Goal: Transaction & Acquisition: Purchase product/service

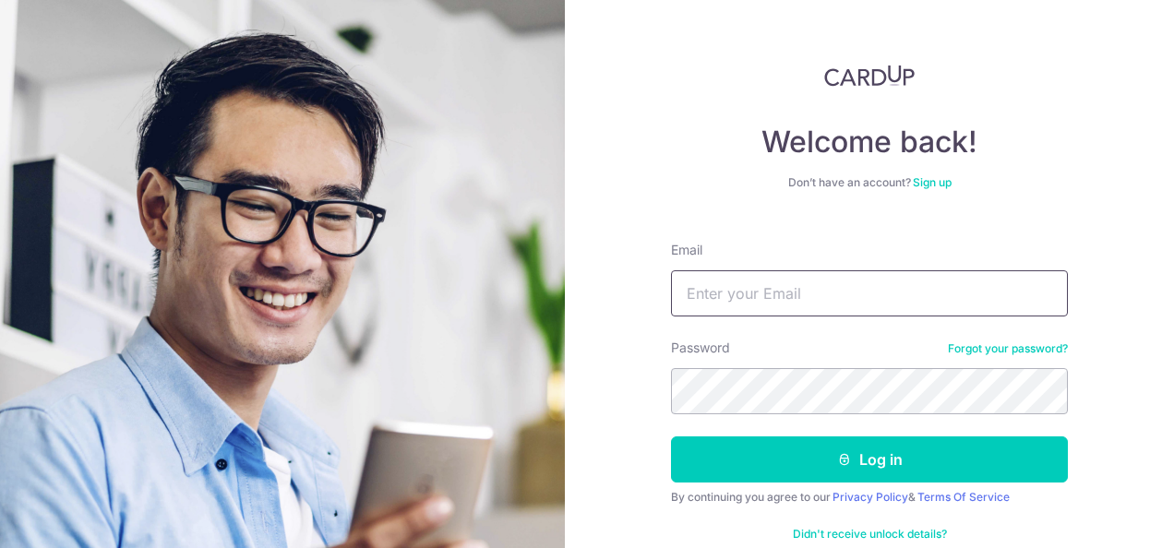
drag, startPoint x: 0, startPoint y: 0, endPoint x: 781, endPoint y: 300, distance: 836.7
click at [781, 300] on input "Email" at bounding box center [869, 294] width 397 height 46
type input "choonsionglee88@gmail.com"
click at [671, 437] on button "Log in" at bounding box center [869, 460] width 397 height 46
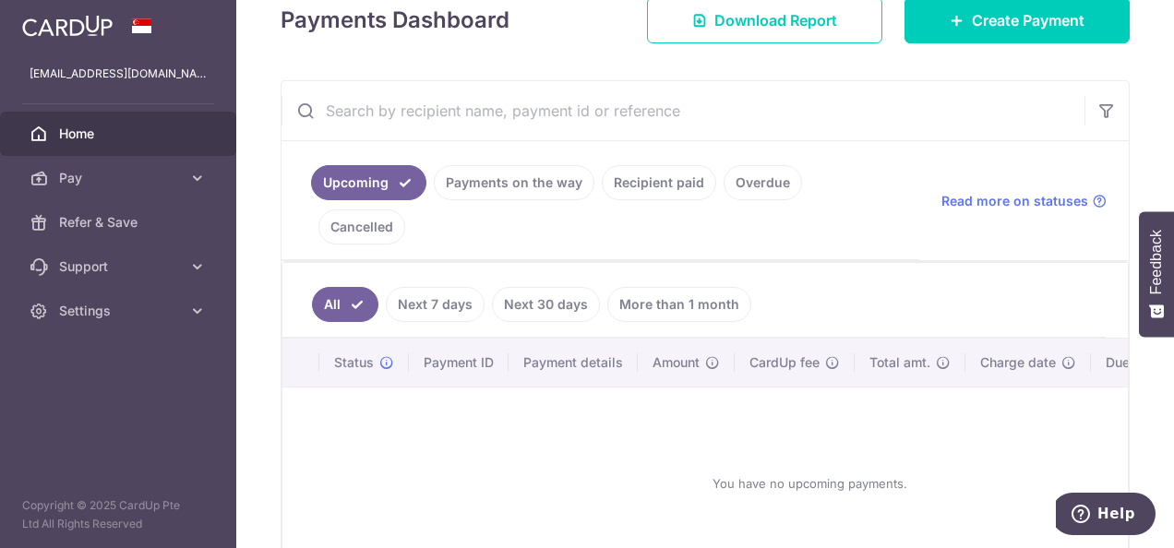
scroll to position [277, 0]
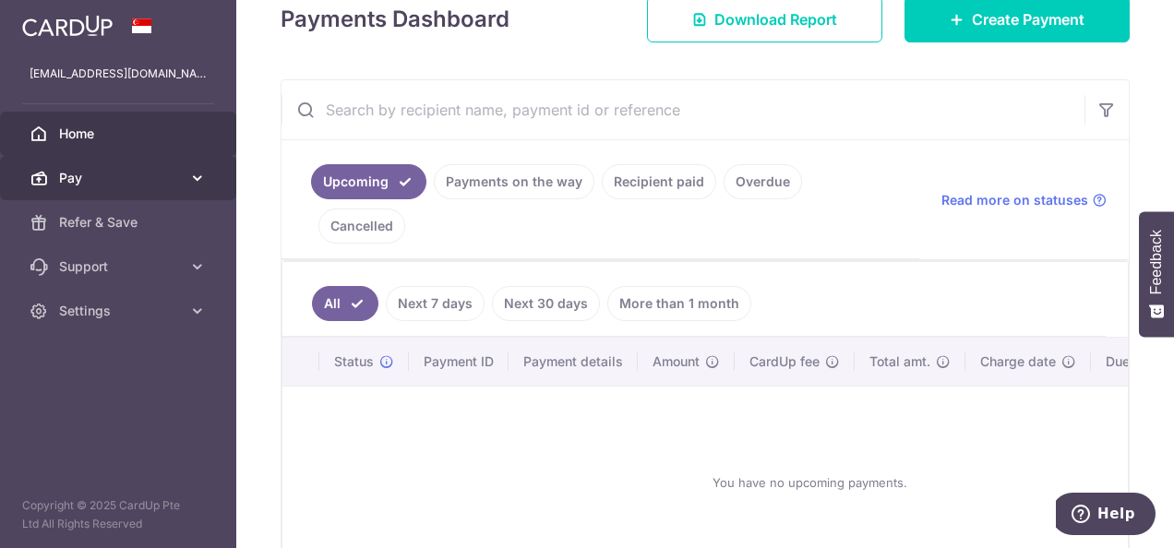
click at [161, 178] on span "Pay" at bounding box center [120, 178] width 122 height 18
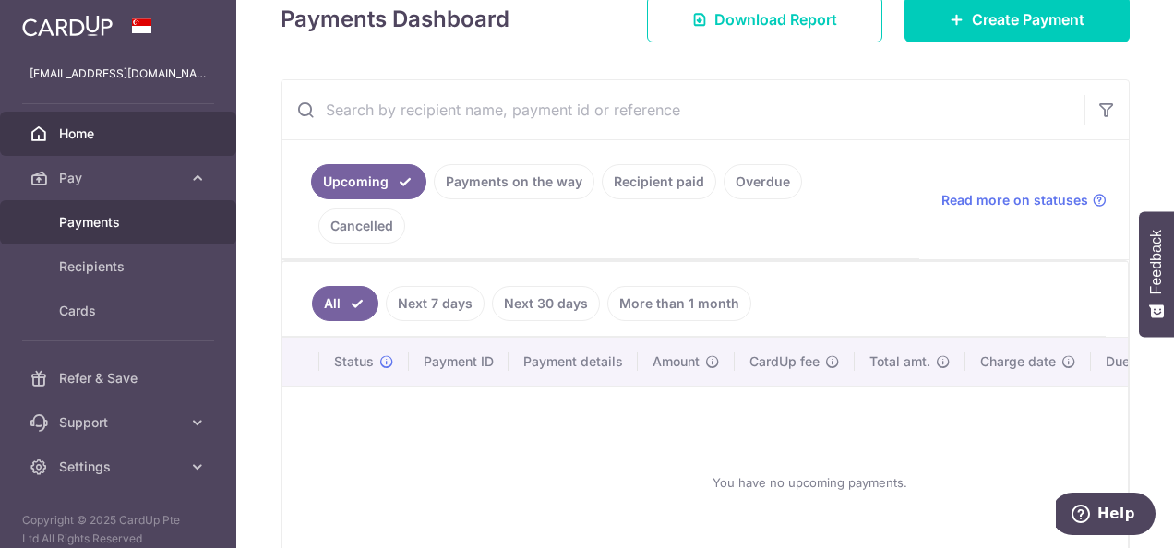
click at [129, 223] on span "Payments" at bounding box center [120, 222] width 122 height 18
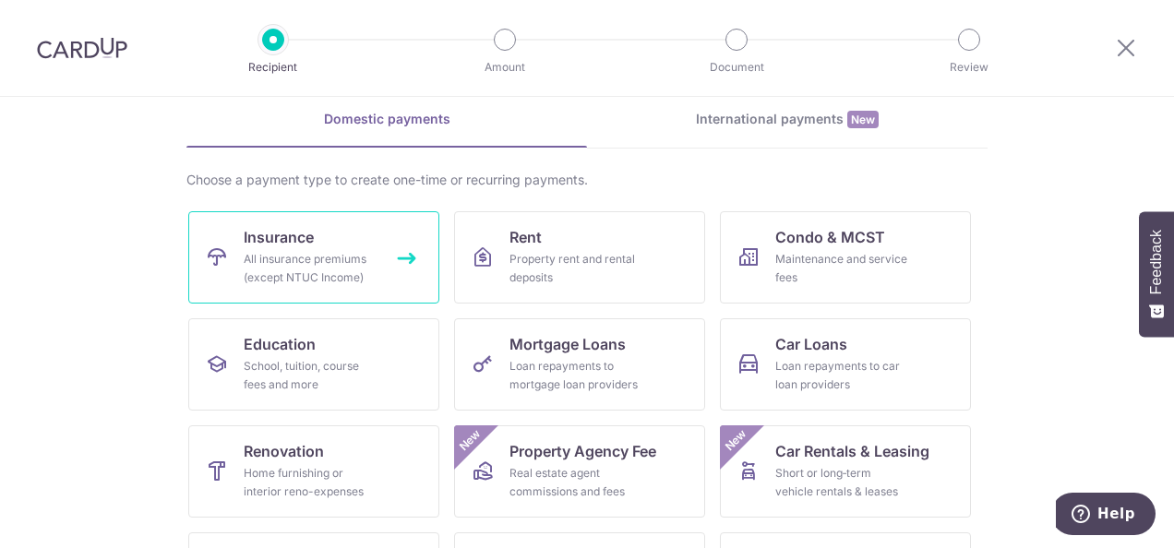
scroll to position [185, 0]
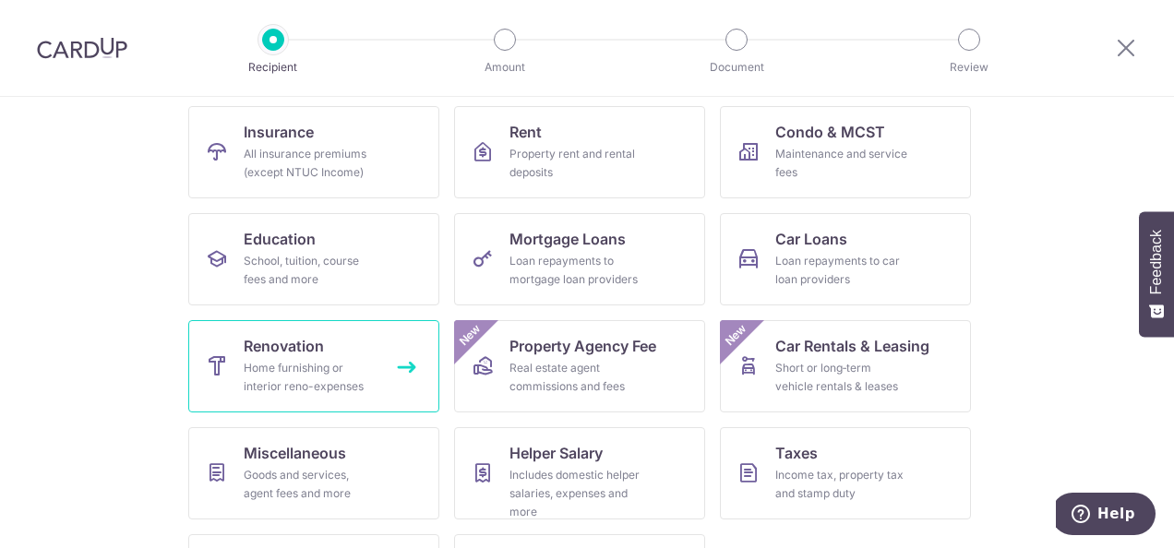
click at [287, 362] on div "Home furnishing or interior reno-expenses" at bounding box center [310, 377] width 133 height 37
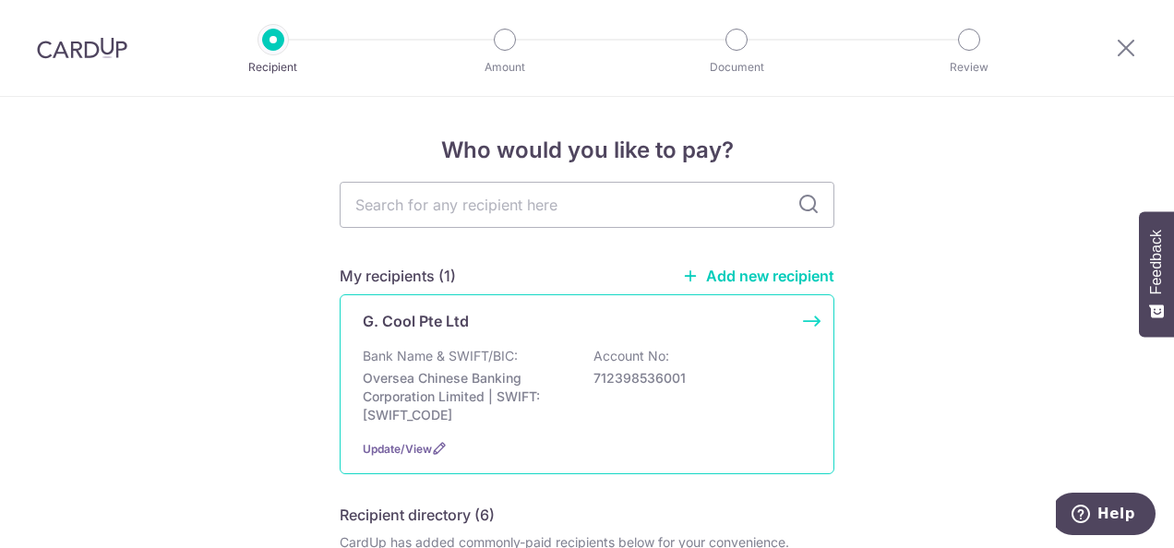
click at [449, 370] on p "Oversea Chinese Banking Corporation Limited | SWIFT: OCBCSGSGXXX" at bounding box center [466, 396] width 207 height 55
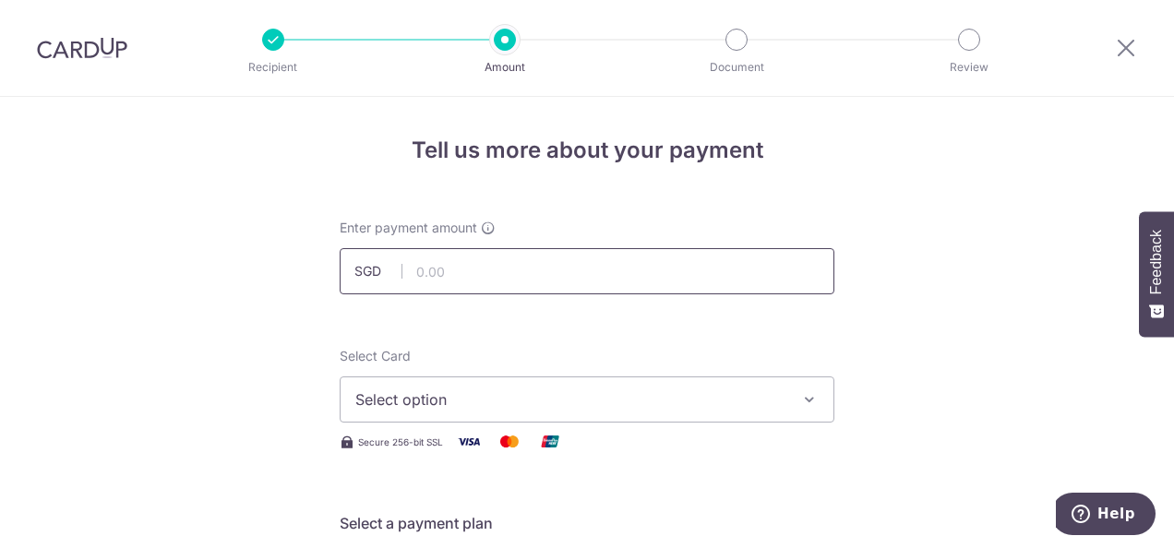
click at [597, 272] on input "text" at bounding box center [587, 271] width 495 height 46
type input "2,975.00"
click at [429, 401] on span "Select option" at bounding box center [570, 400] width 430 height 22
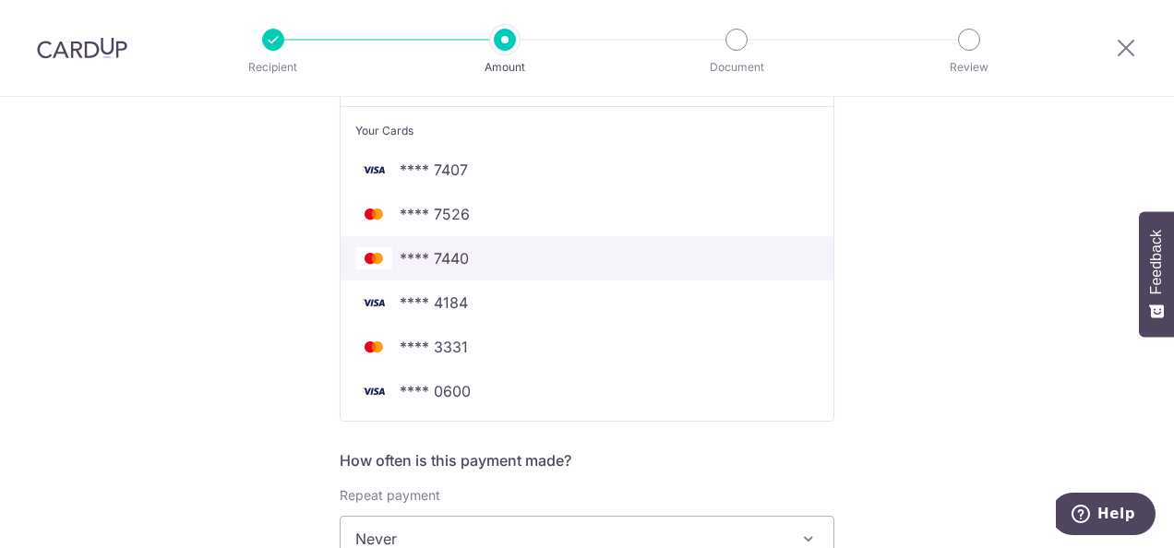
scroll to position [462, 0]
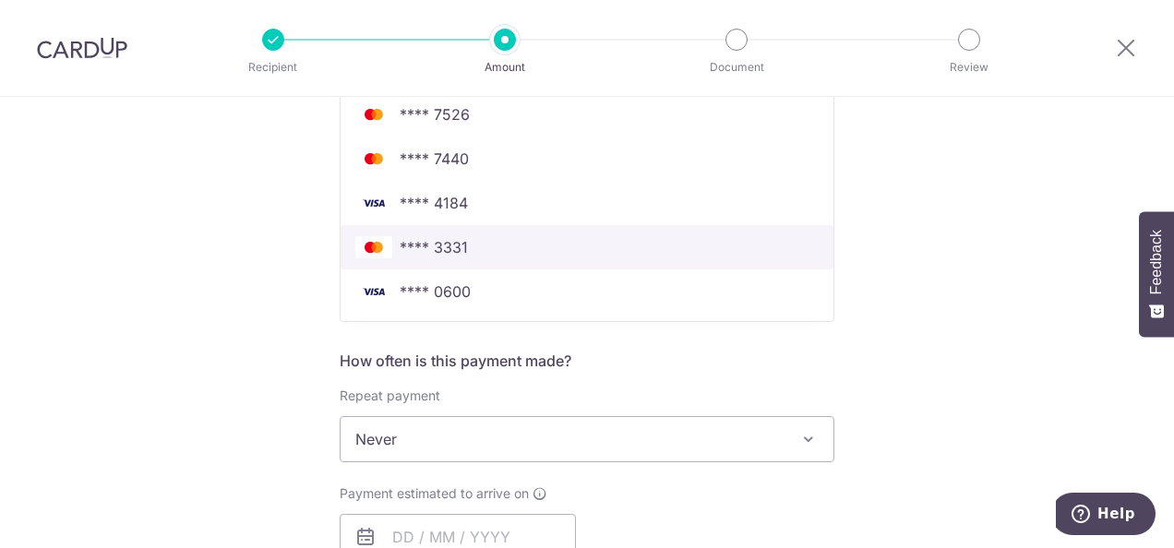
drag, startPoint x: 462, startPoint y: 260, endPoint x: 581, endPoint y: 390, distance: 175.8
click at [462, 260] on link "**** 3331" at bounding box center [587, 247] width 493 height 44
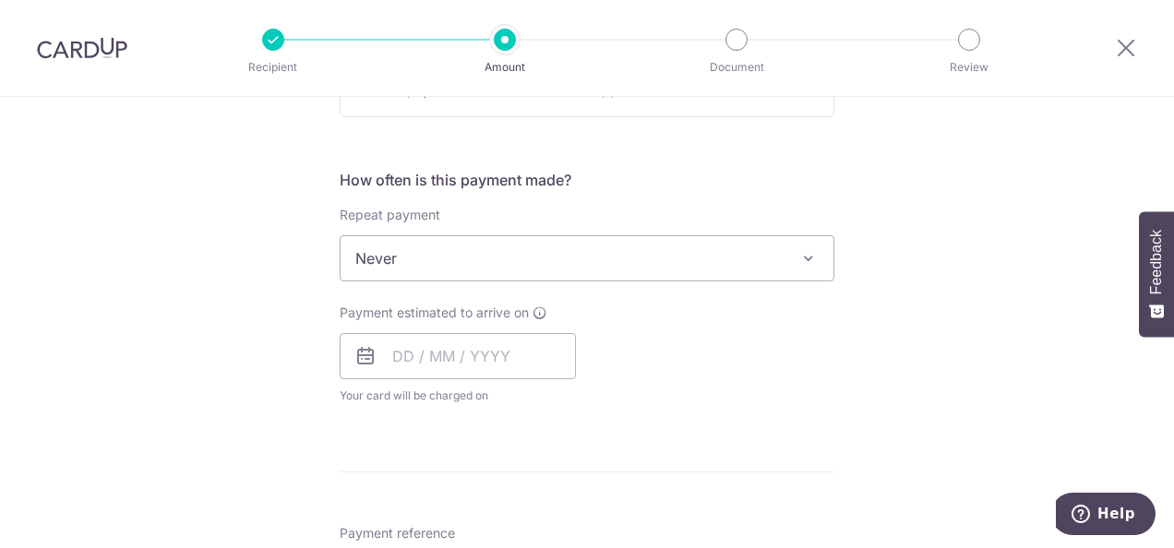
scroll to position [646, 0]
click at [547, 271] on span "Never" at bounding box center [587, 255] width 493 height 44
click at [458, 347] on input "text" at bounding box center [458, 353] width 236 height 46
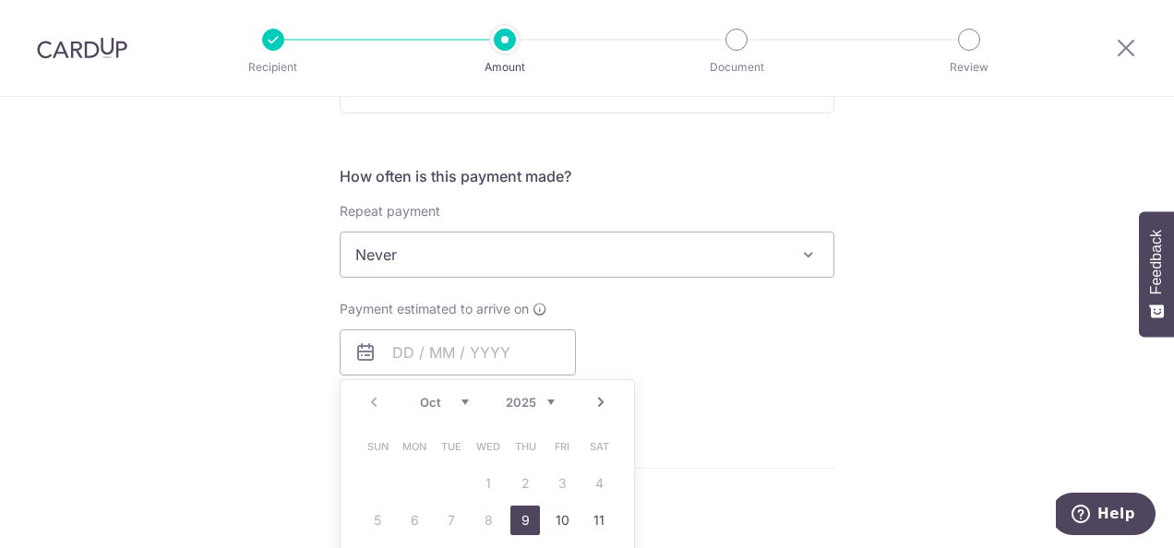
click at [518, 523] on link "9" at bounding box center [526, 521] width 30 height 30
type input "[DATE]"
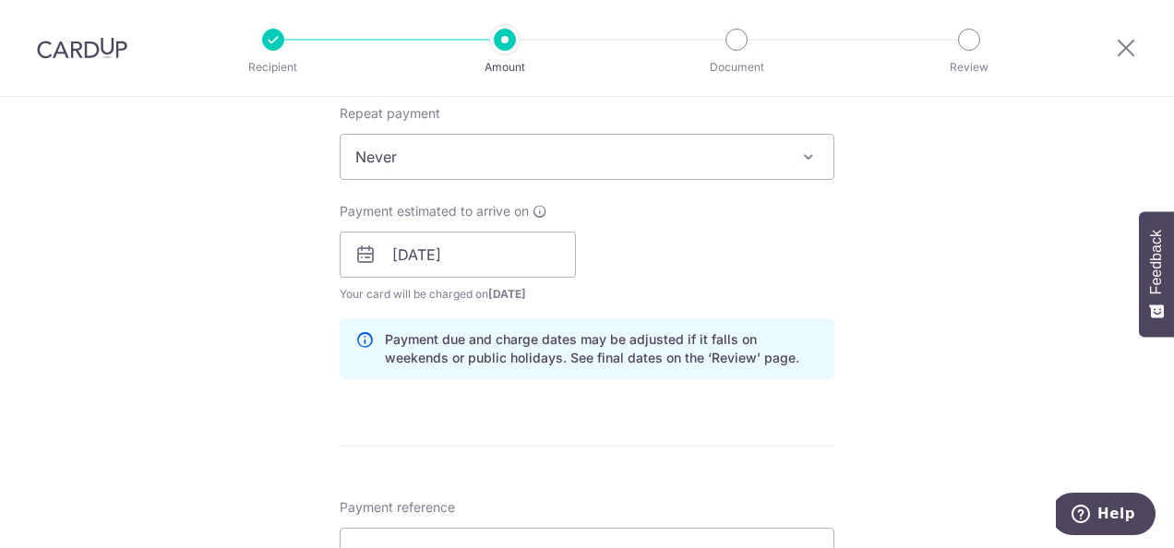
scroll to position [831, 0]
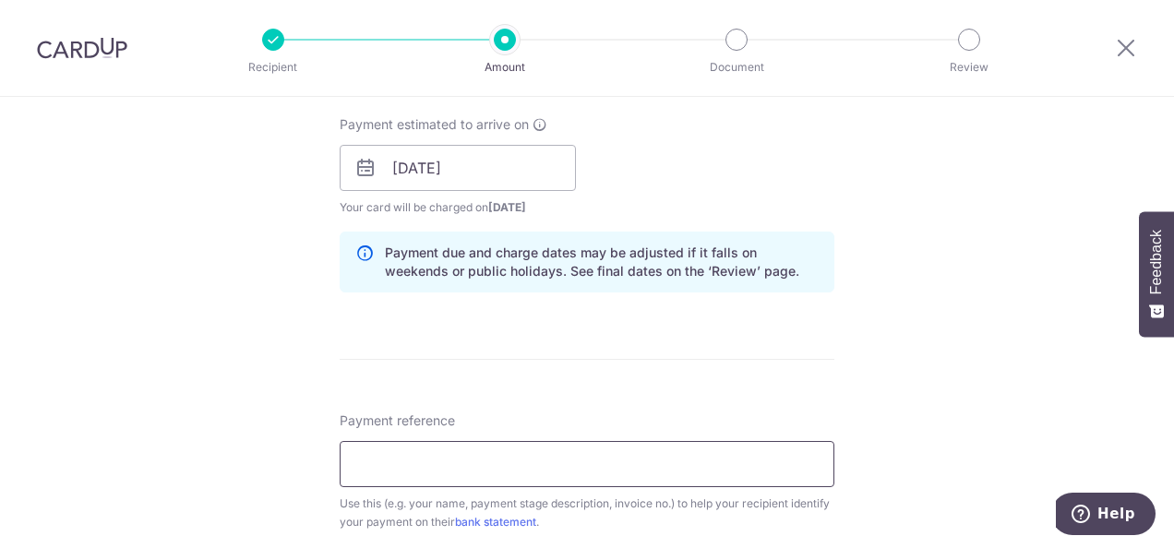
click at [487, 475] on input "Payment reference" at bounding box center [587, 464] width 495 height 46
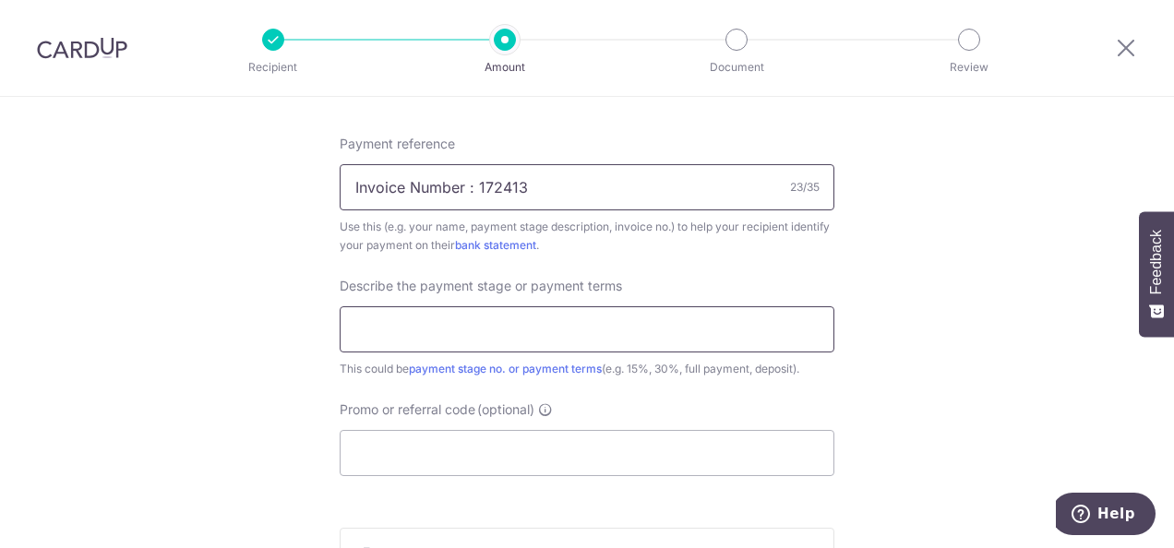
type input "Invoice Number : 172413"
click at [417, 335] on input "text" at bounding box center [587, 330] width 495 height 46
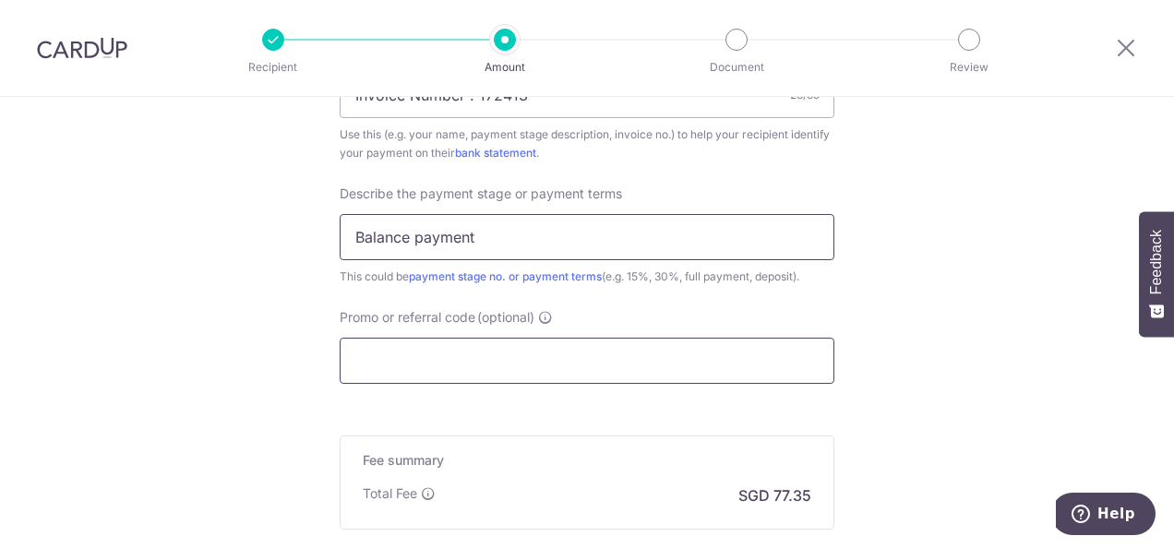
type input "Balance payment"
click at [423, 371] on input "Promo or referral code (optional)" at bounding box center [587, 361] width 495 height 46
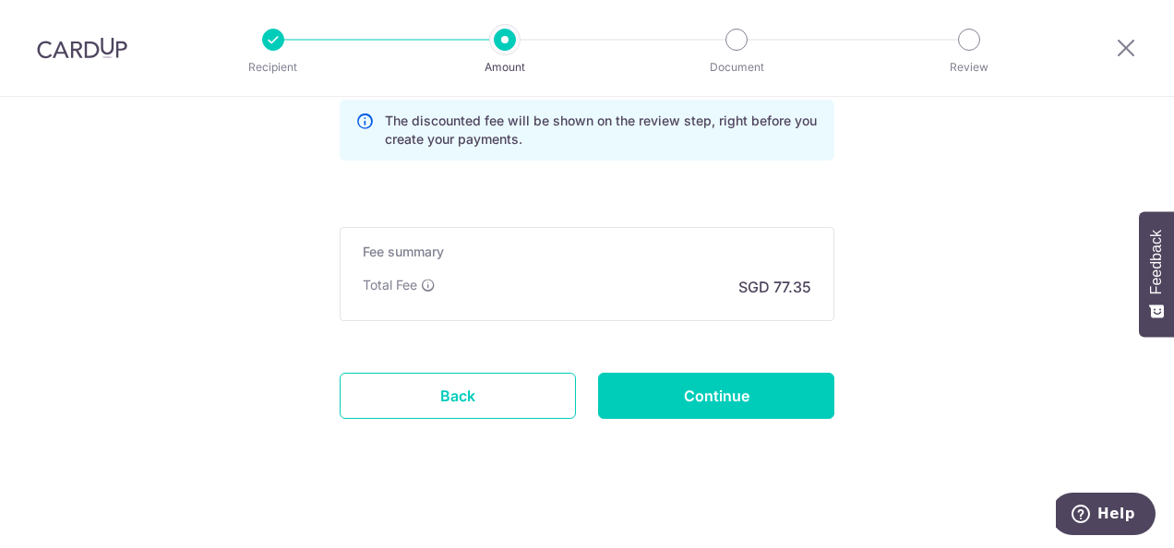
scroll to position [1496, 0]
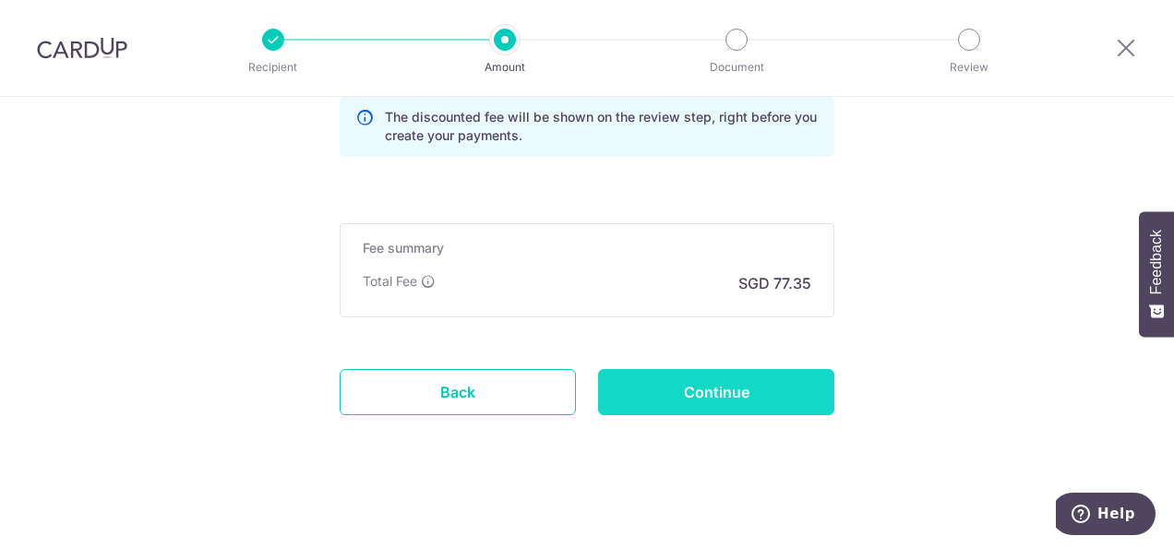
type input "reno25one"
click at [743, 398] on input "Continue" at bounding box center [716, 392] width 236 height 46
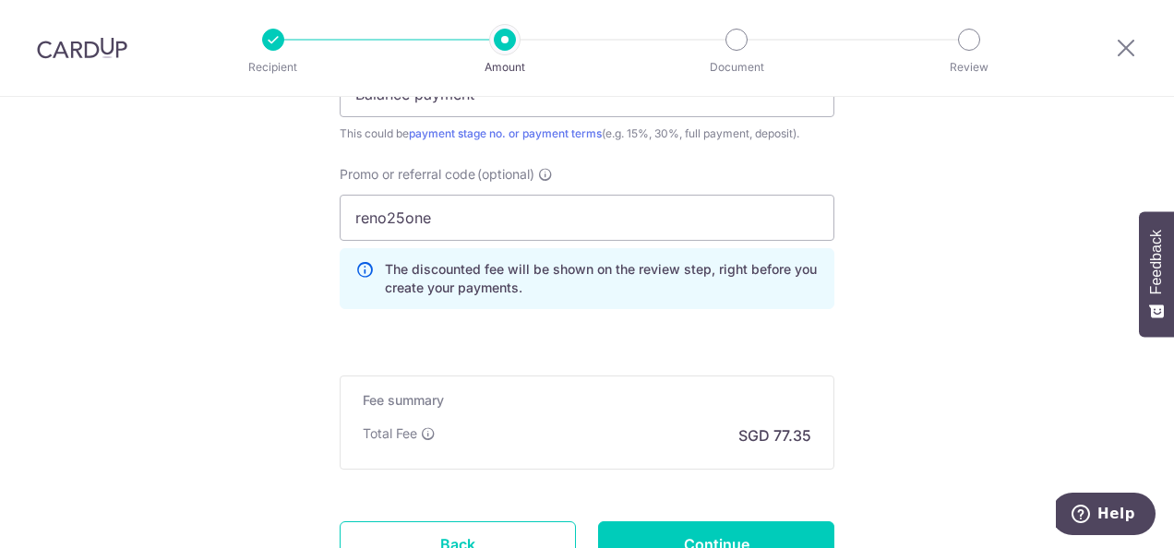
scroll to position [1522, 0]
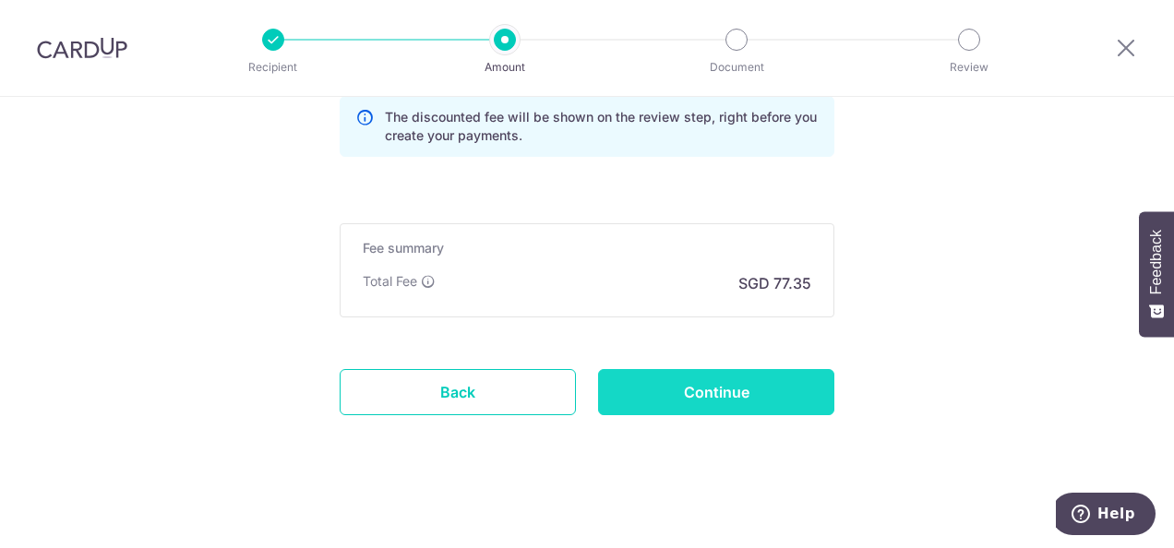
type input "Invoice Number 172413"
click at [704, 398] on input "Continue" at bounding box center [716, 392] width 236 height 46
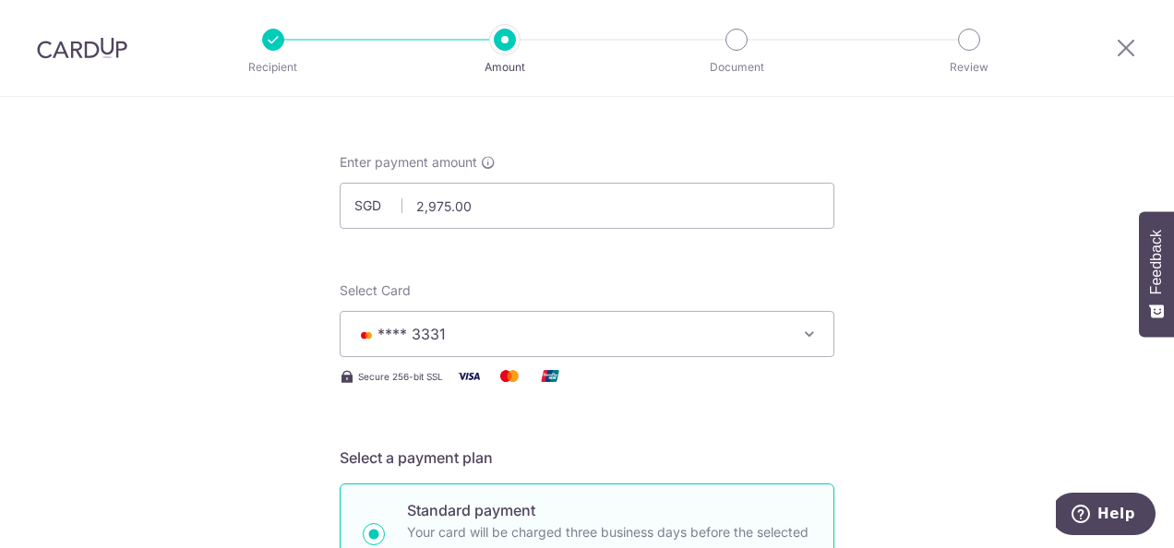
scroll to position [107, 0]
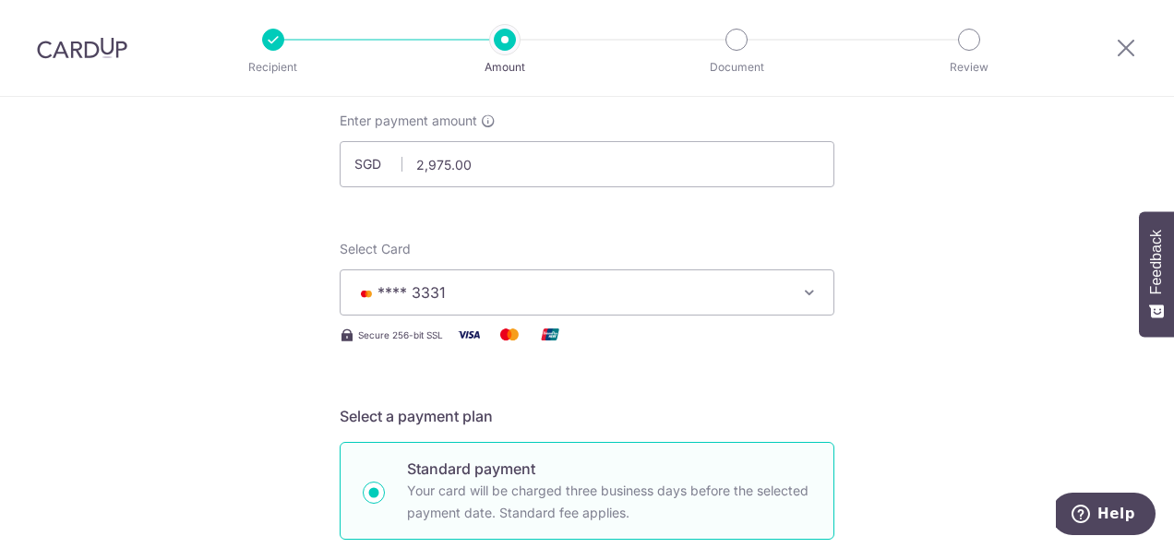
click at [650, 295] on span "**** 3331" at bounding box center [570, 293] width 430 height 22
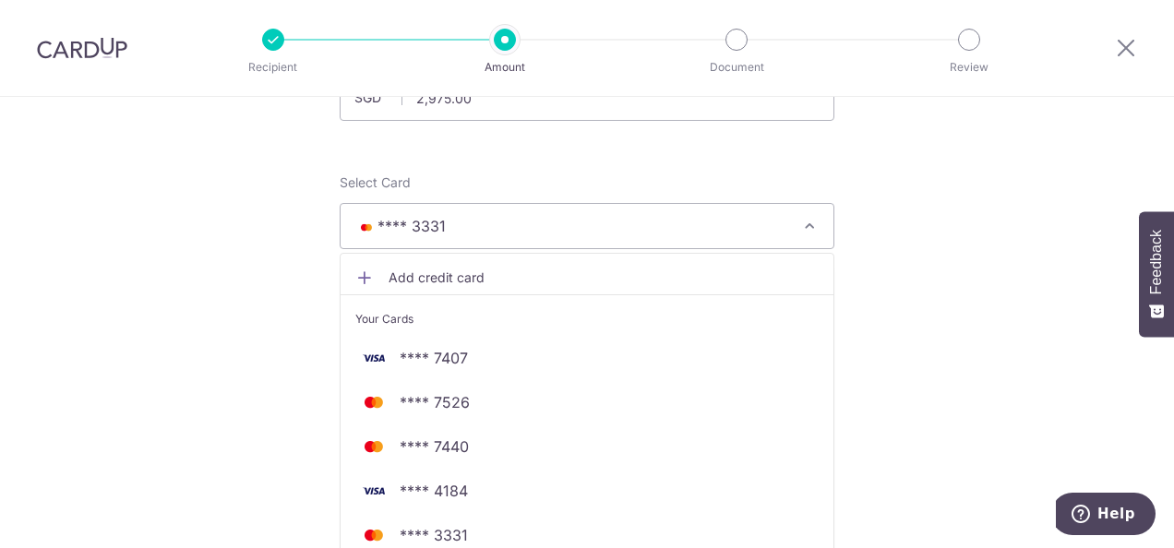
scroll to position [292, 0]
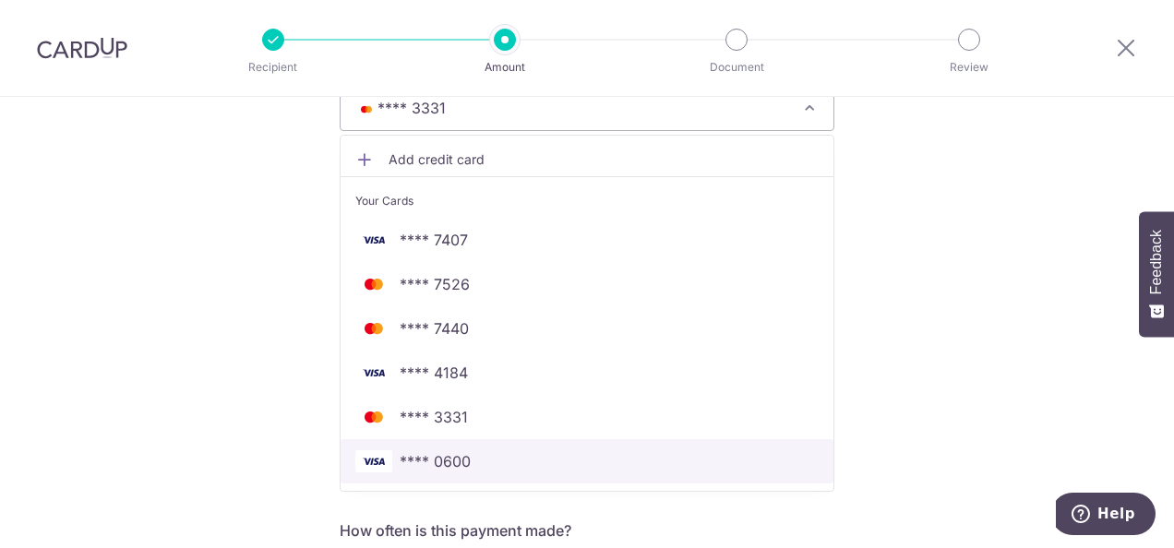
click at [472, 453] on span "**** 0600" at bounding box center [586, 462] width 463 height 22
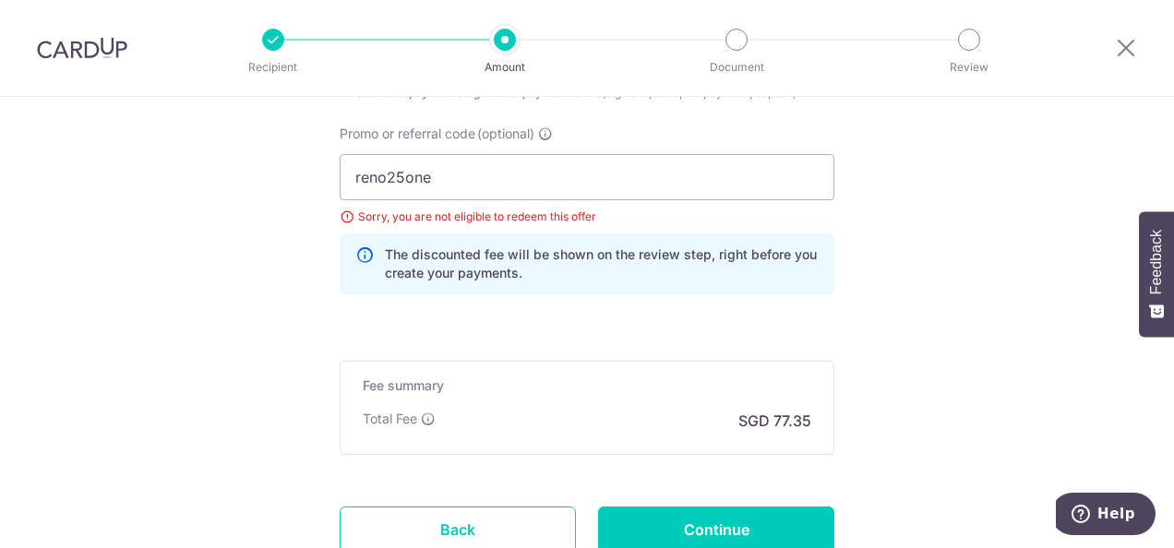
scroll to position [1492, 0]
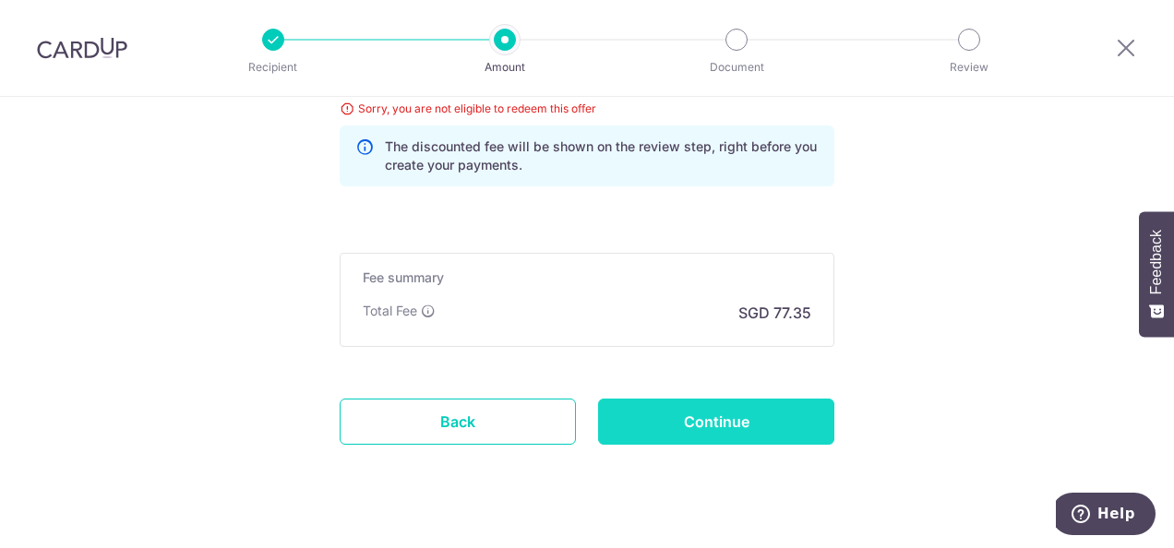
click at [744, 416] on input "Continue" at bounding box center [716, 422] width 236 height 46
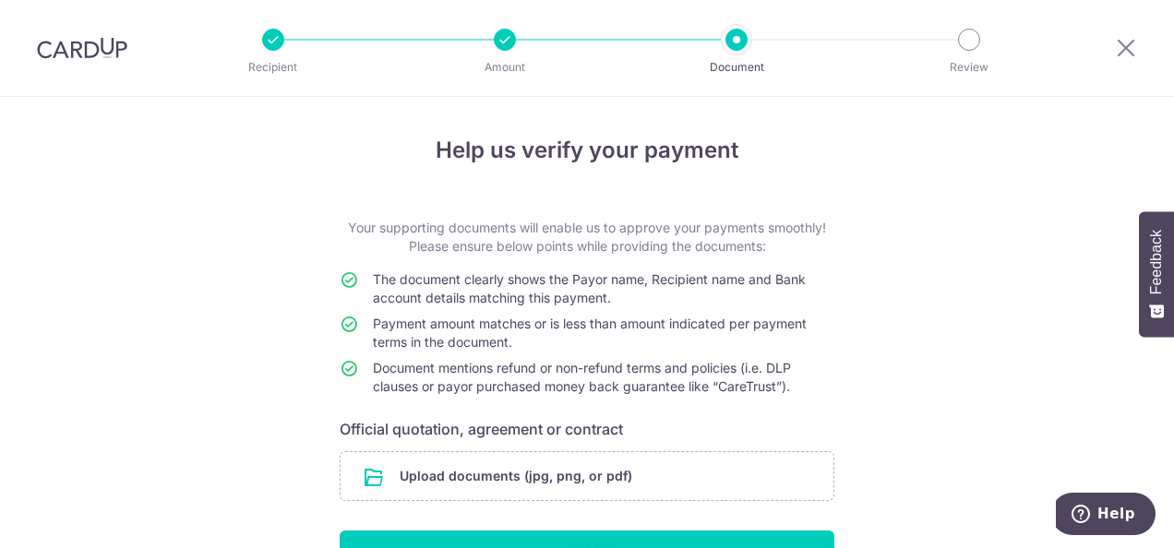
scroll to position [114, 0]
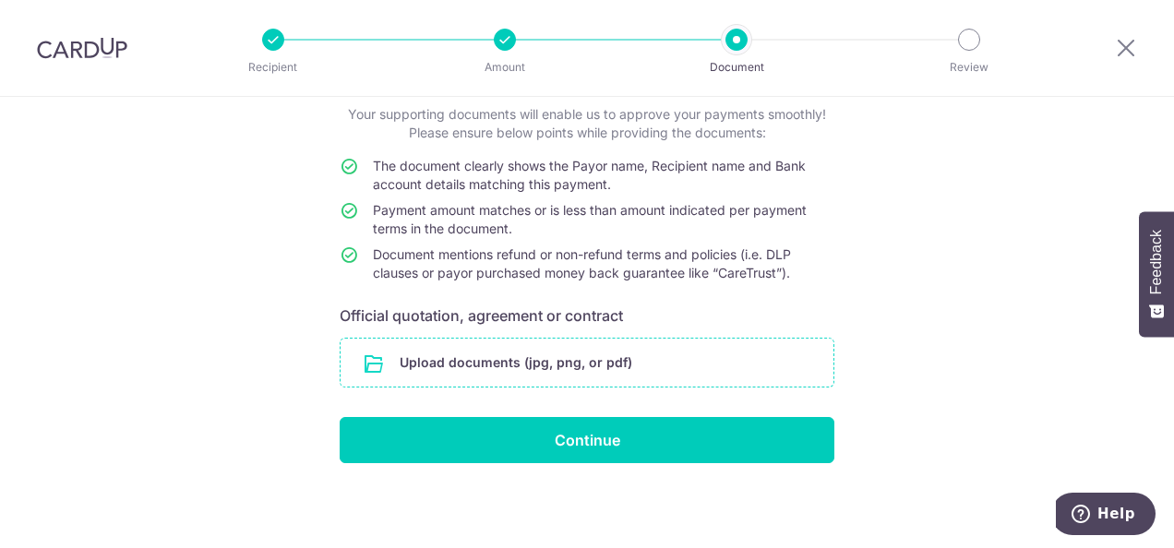
click at [455, 377] on input "file" at bounding box center [587, 363] width 493 height 48
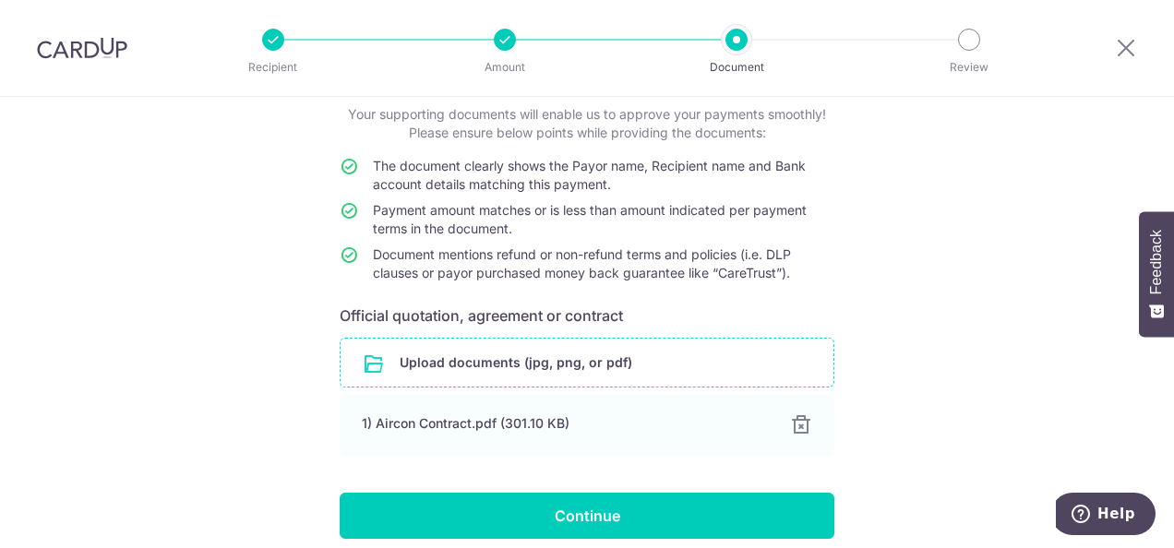
scroll to position [189, 0]
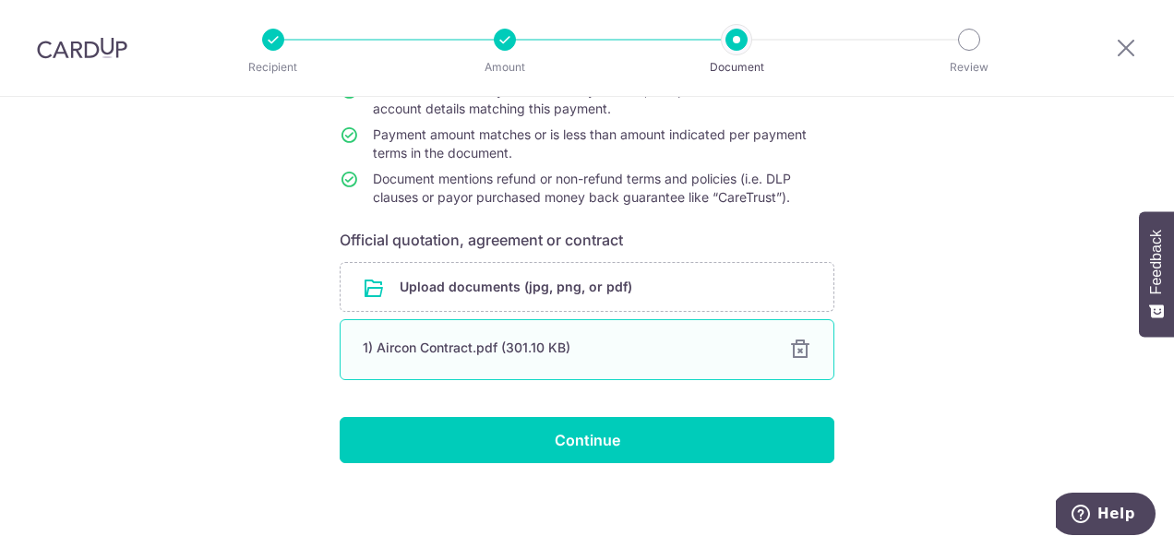
click at [493, 352] on div "1) Aircon Contract.pdf (301.10 KB)" at bounding box center [565, 348] width 404 height 18
click at [800, 347] on div at bounding box center [800, 350] width 22 height 22
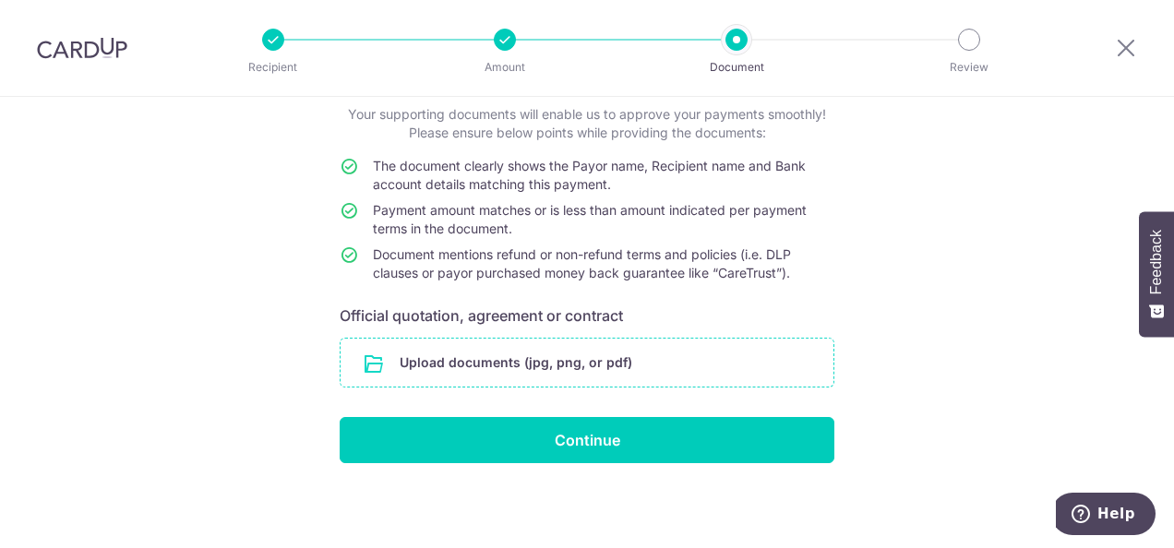
click at [584, 368] on input "file" at bounding box center [587, 363] width 493 height 48
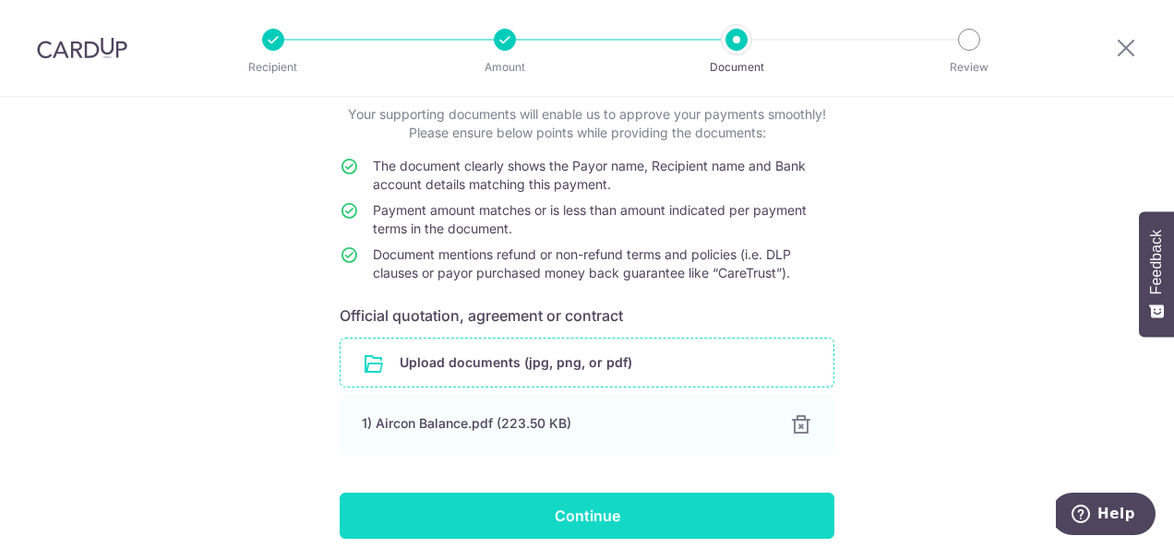
click at [572, 509] on input "Continue" at bounding box center [587, 516] width 495 height 46
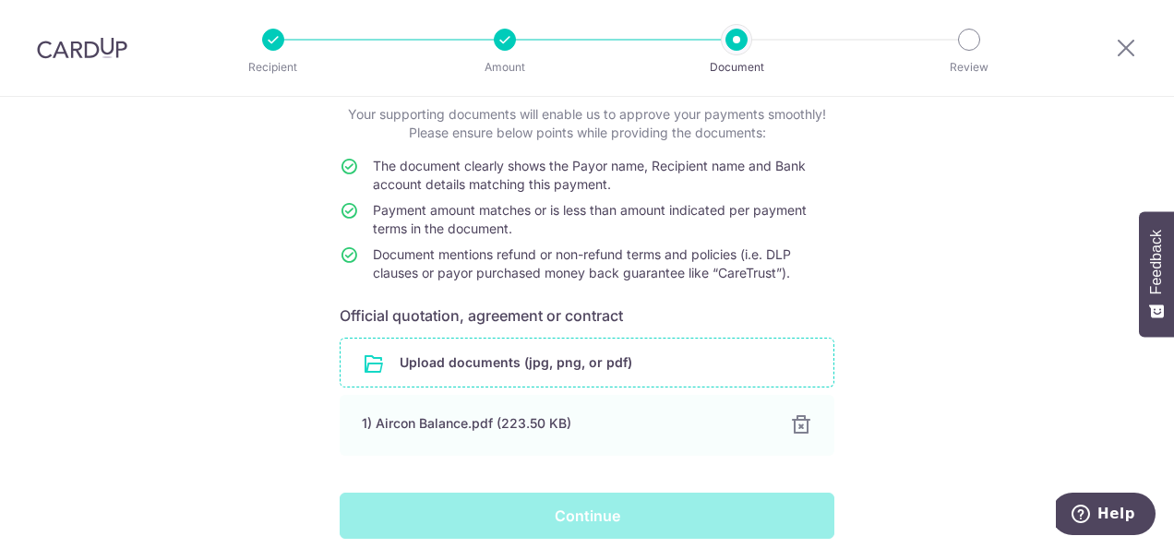
scroll to position [189, 0]
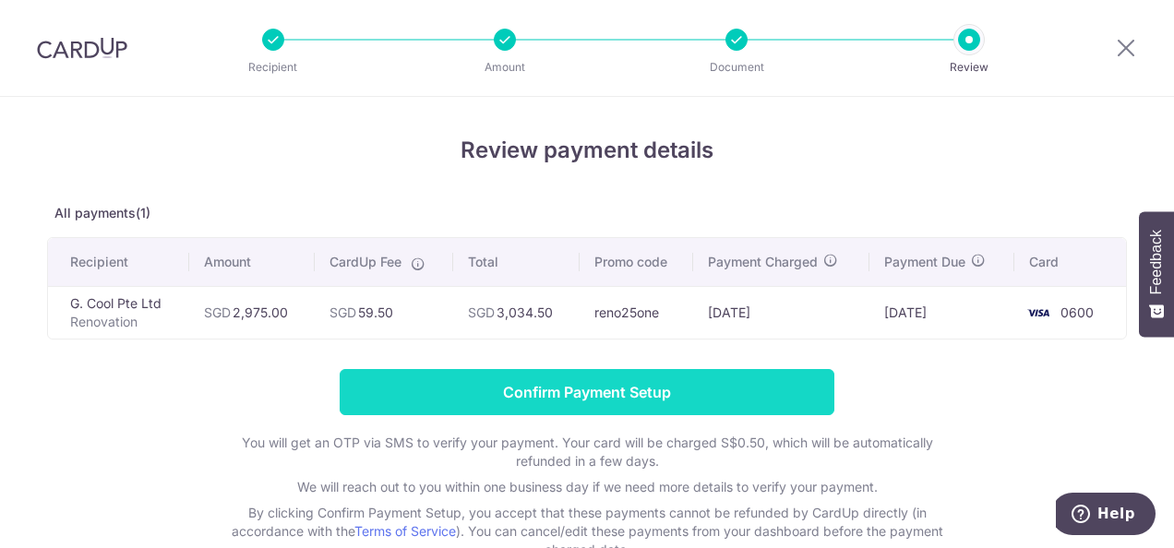
click at [607, 382] on input "Confirm Payment Setup" at bounding box center [587, 392] width 495 height 46
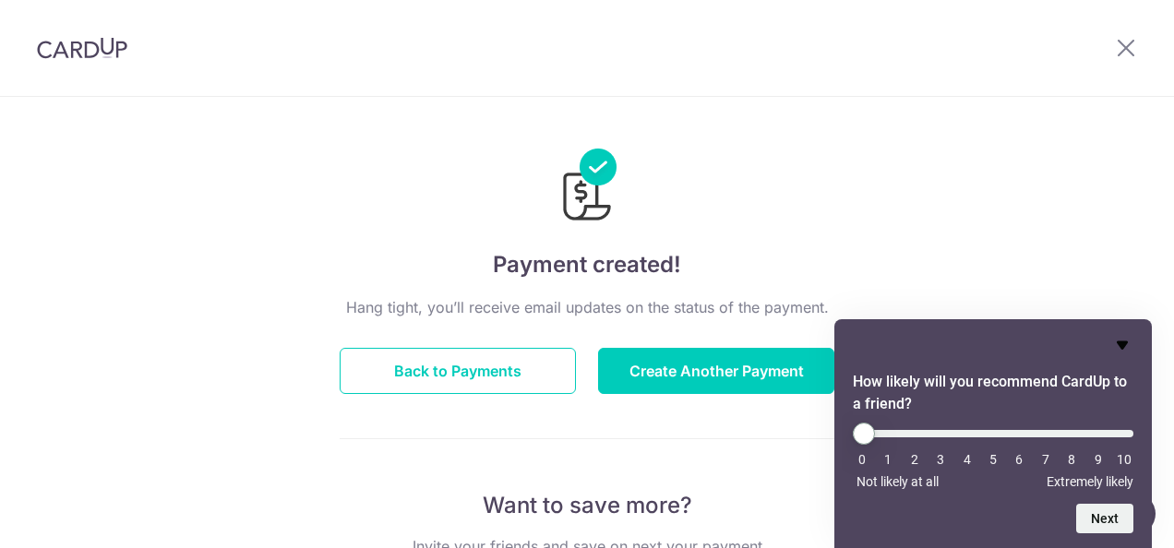
click at [1125, 343] on icon "Hide survey" at bounding box center [1122, 346] width 11 height 8
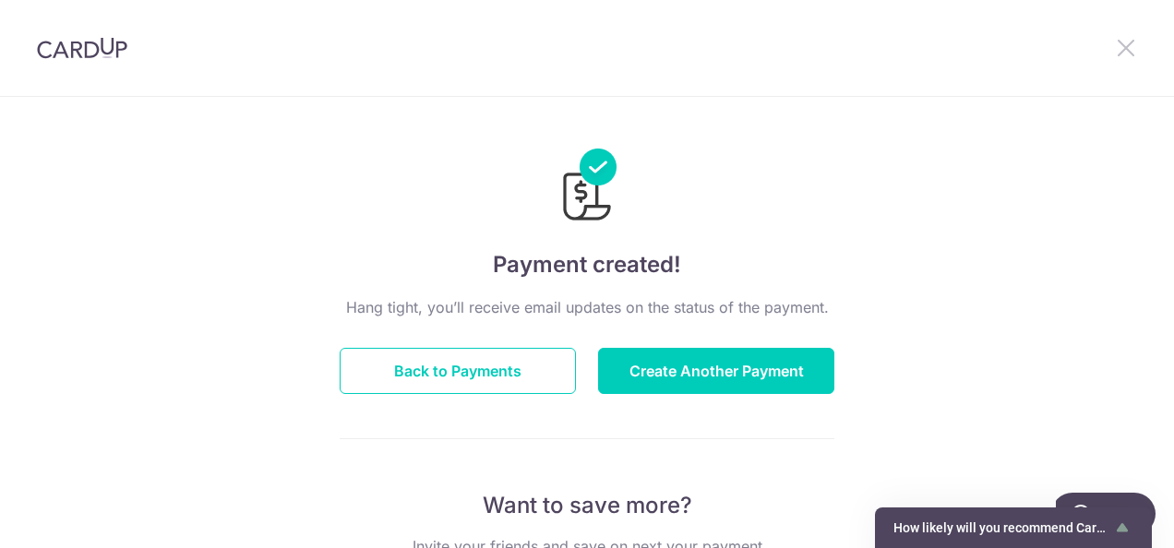
click at [1130, 48] on icon at bounding box center [1126, 47] width 22 height 23
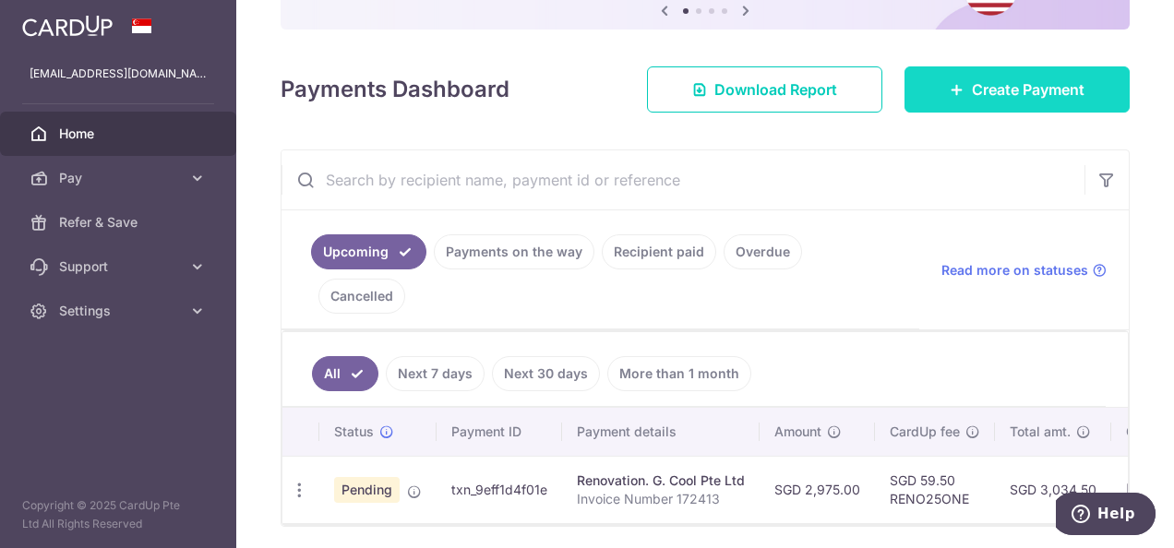
scroll to position [209, 0]
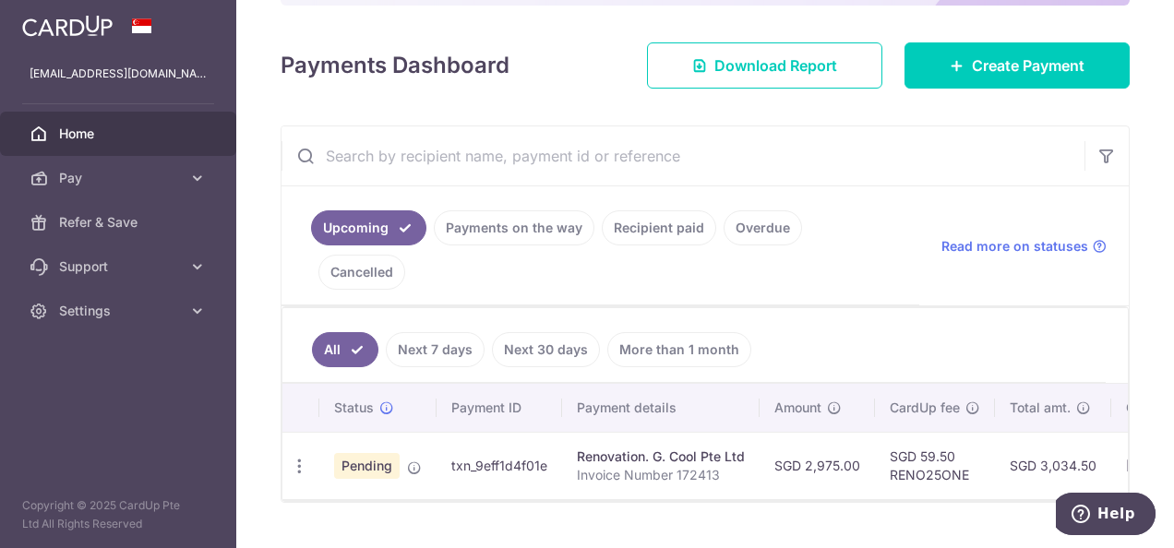
click at [375, 453] on span "Pending" at bounding box center [367, 466] width 66 height 26
click at [609, 448] on div "Renovation. G. Cool Pte Ltd" at bounding box center [661, 457] width 168 height 18
